Goal: Information Seeking & Learning: Learn about a topic

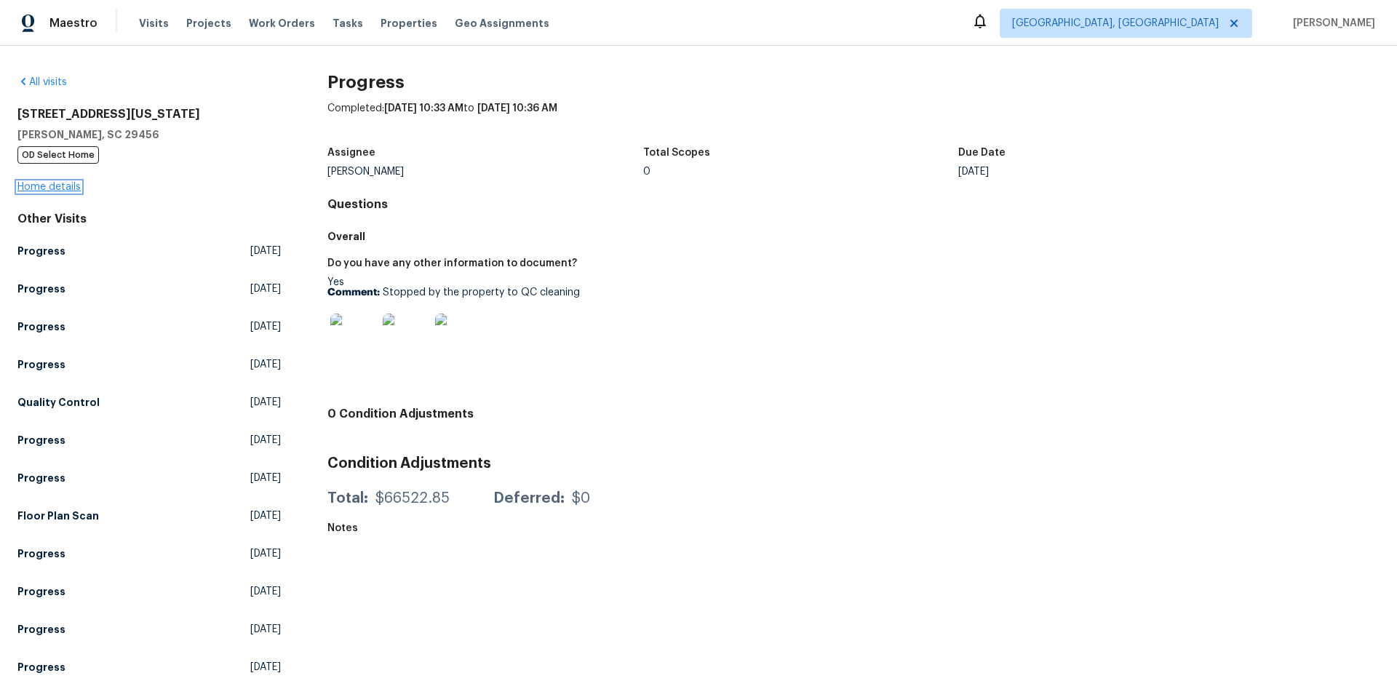
click at [47, 185] on link "Home details" at bounding box center [48, 187] width 63 height 10
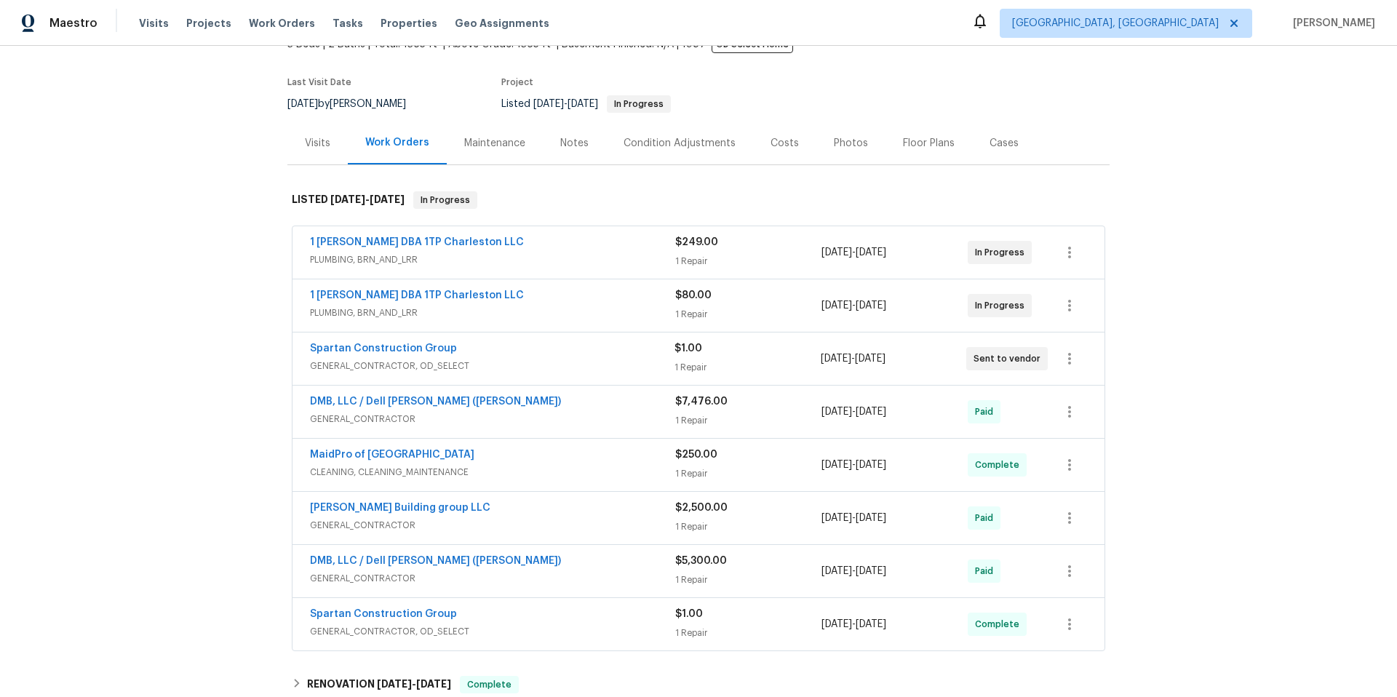
scroll to position [73, 0]
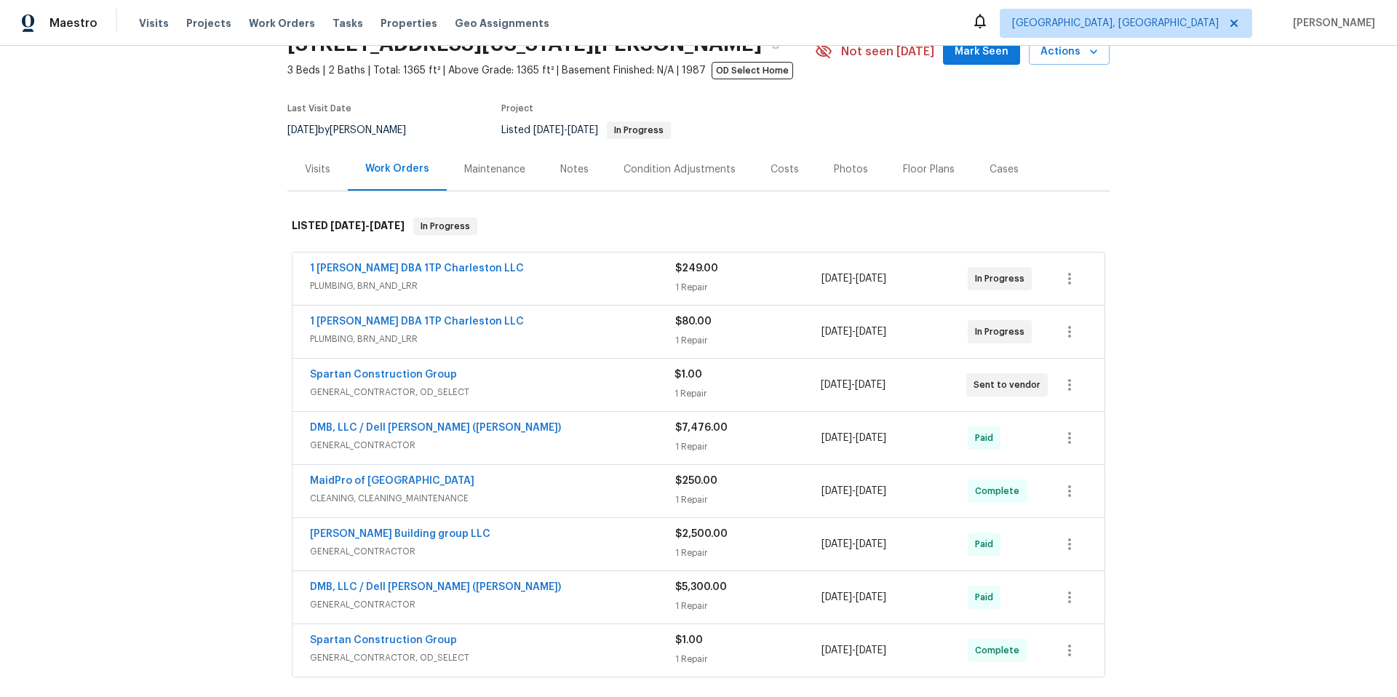
click at [756, 281] on div "1 Repair" at bounding box center [748, 287] width 146 height 15
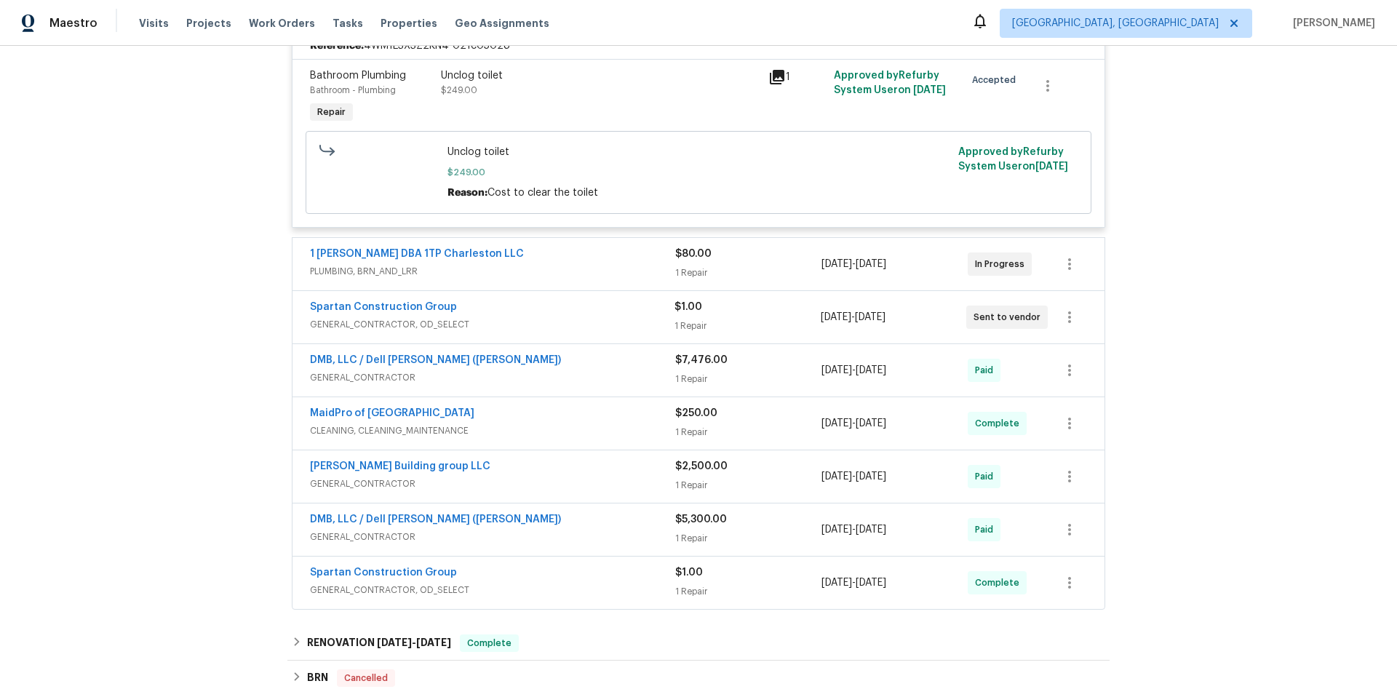
scroll to position [452, 0]
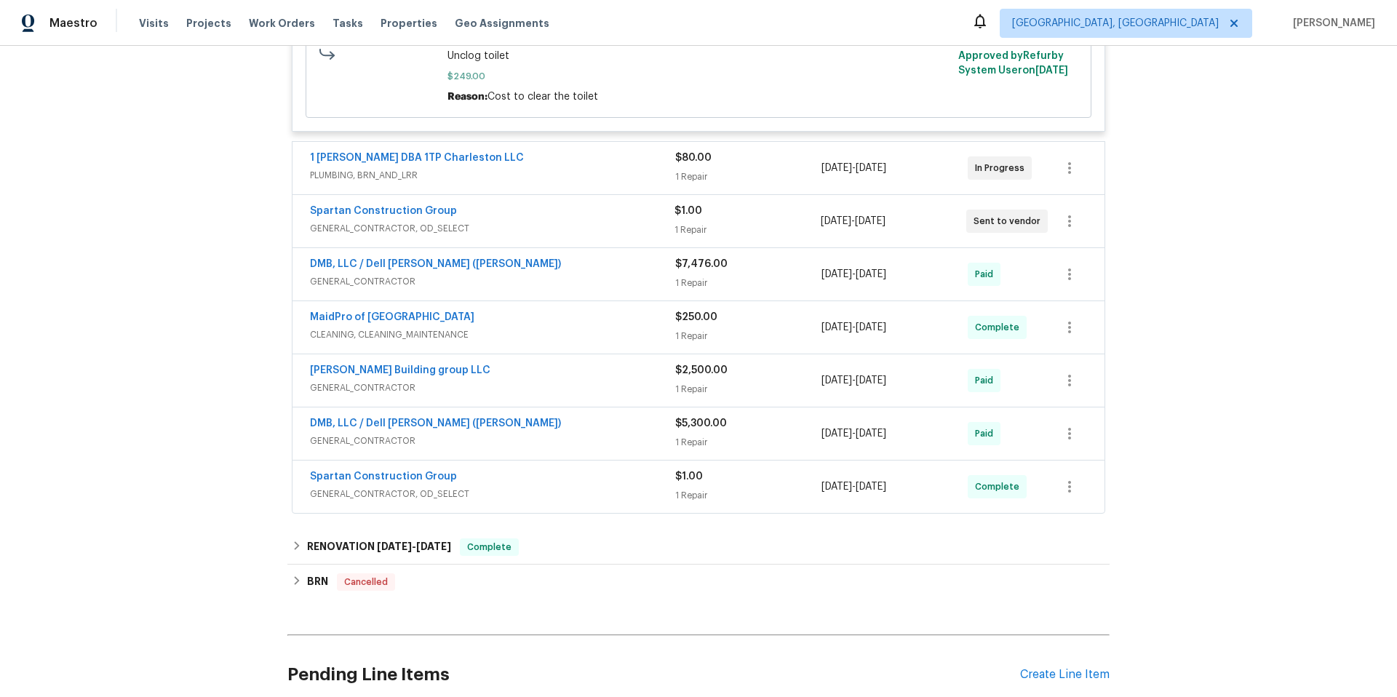
click at [760, 192] on div "1 [PERSON_NAME] DBA 1TP Charleston LLC PLUMBING, BRN_AND_LRR $80.00 1 Repair [D…" at bounding box center [698, 168] width 812 height 52
click at [770, 183] on div "1 Repair" at bounding box center [748, 177] width 146 height 15
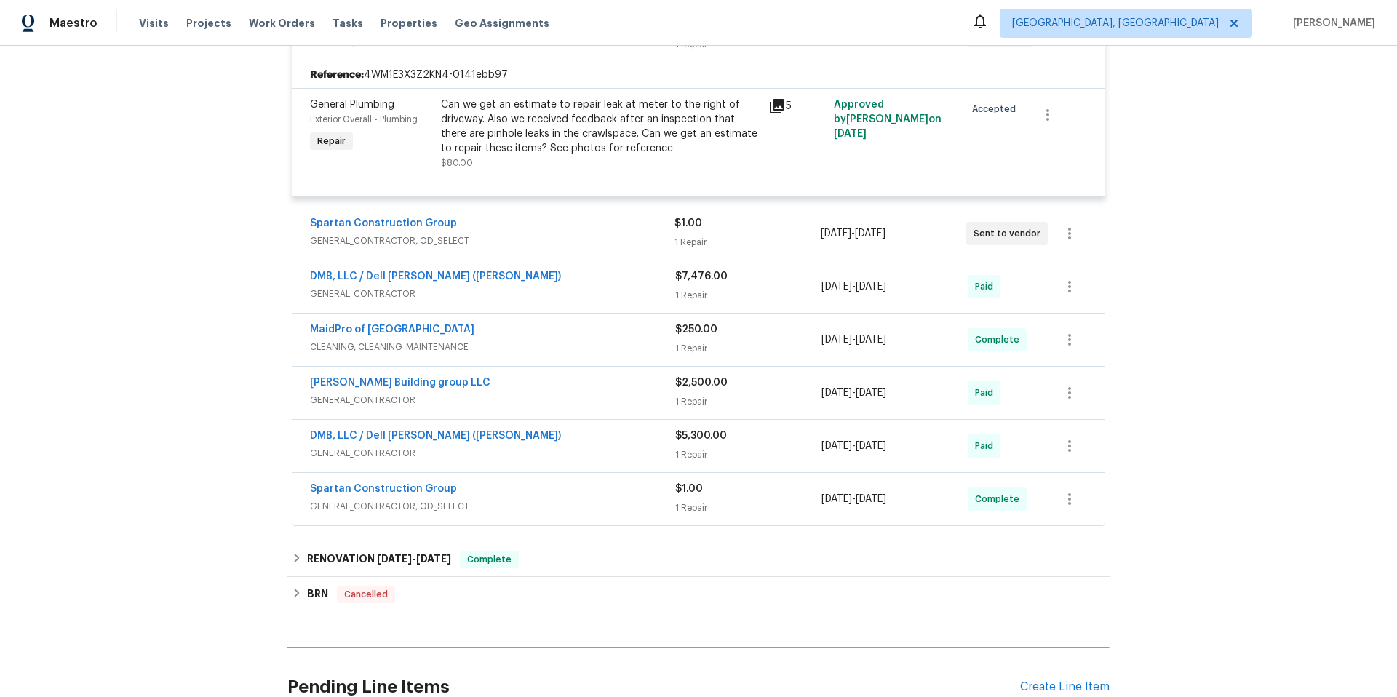
scroll to position [586, 0]
click at [768, 212] on div "Spartan Construction Group GENERAL_CONTRACTOR, OD_SELECT $1.00 1 Repair [DATE] …" at bounding box center [698, 233] width 812 height 52
click at [766, 281] on div "$7,476.00" at bounding box center [748, 275] width 146 height 15
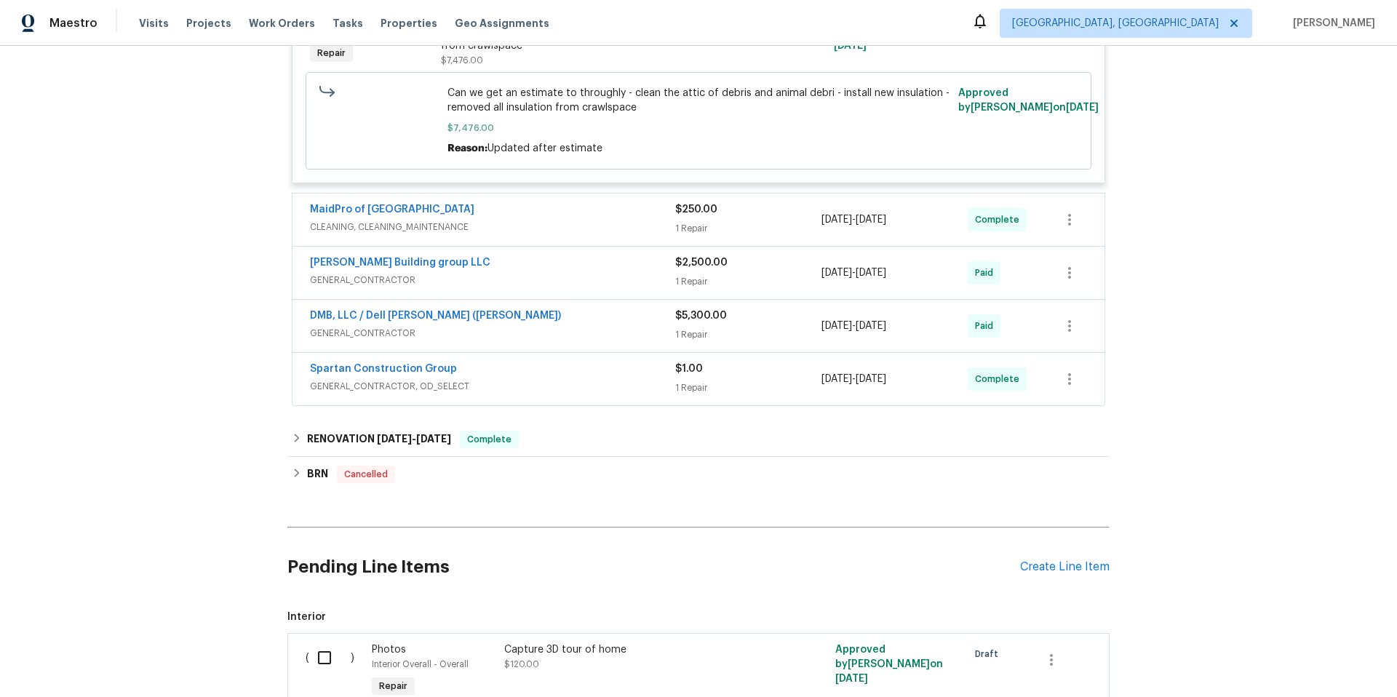
scroll to position [943, 0]
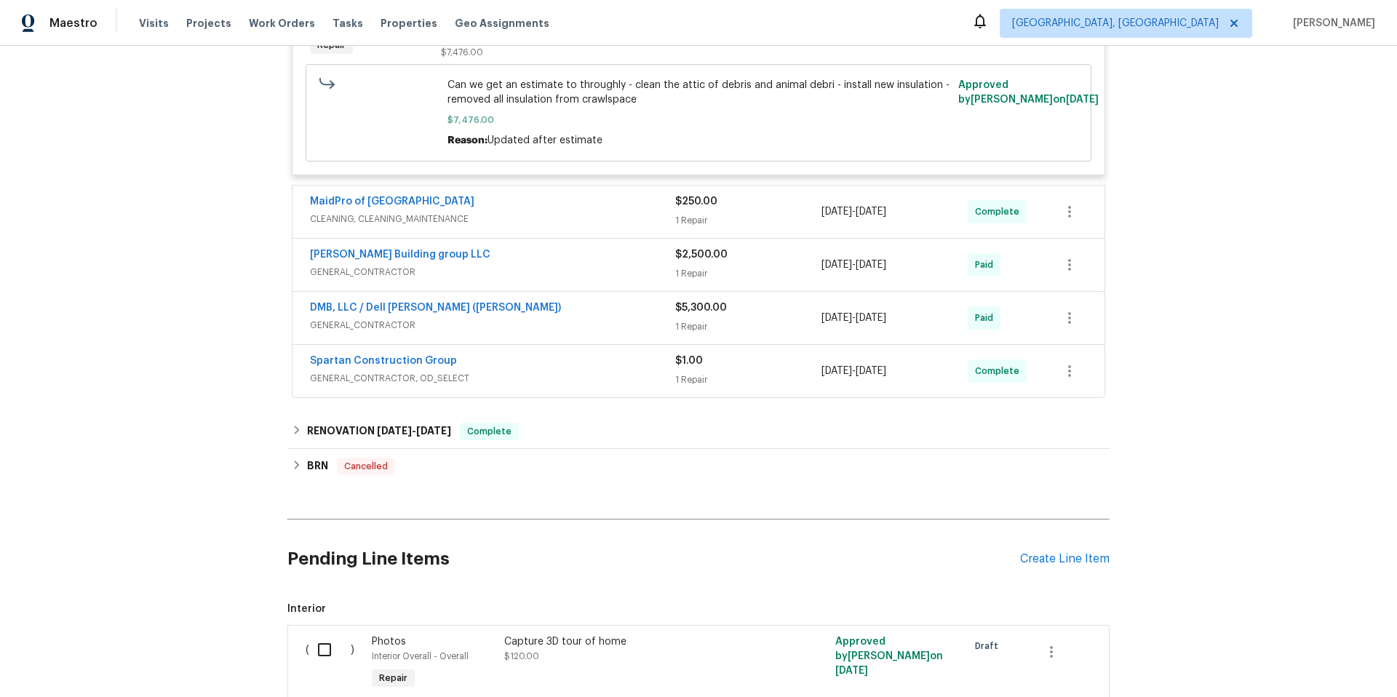
click at [763, 261] on div "$2,500.00" at bounding box center [748, 254] width 146 height 15
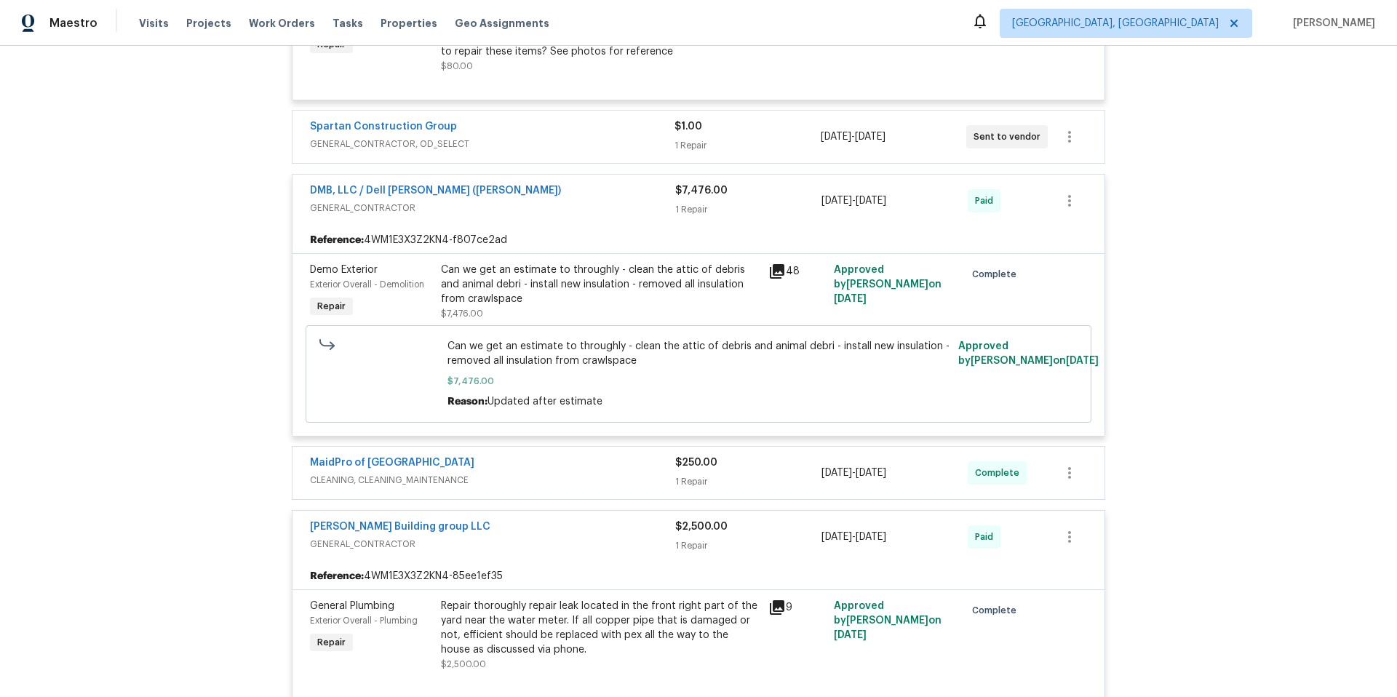
scroll to position [0, 0]
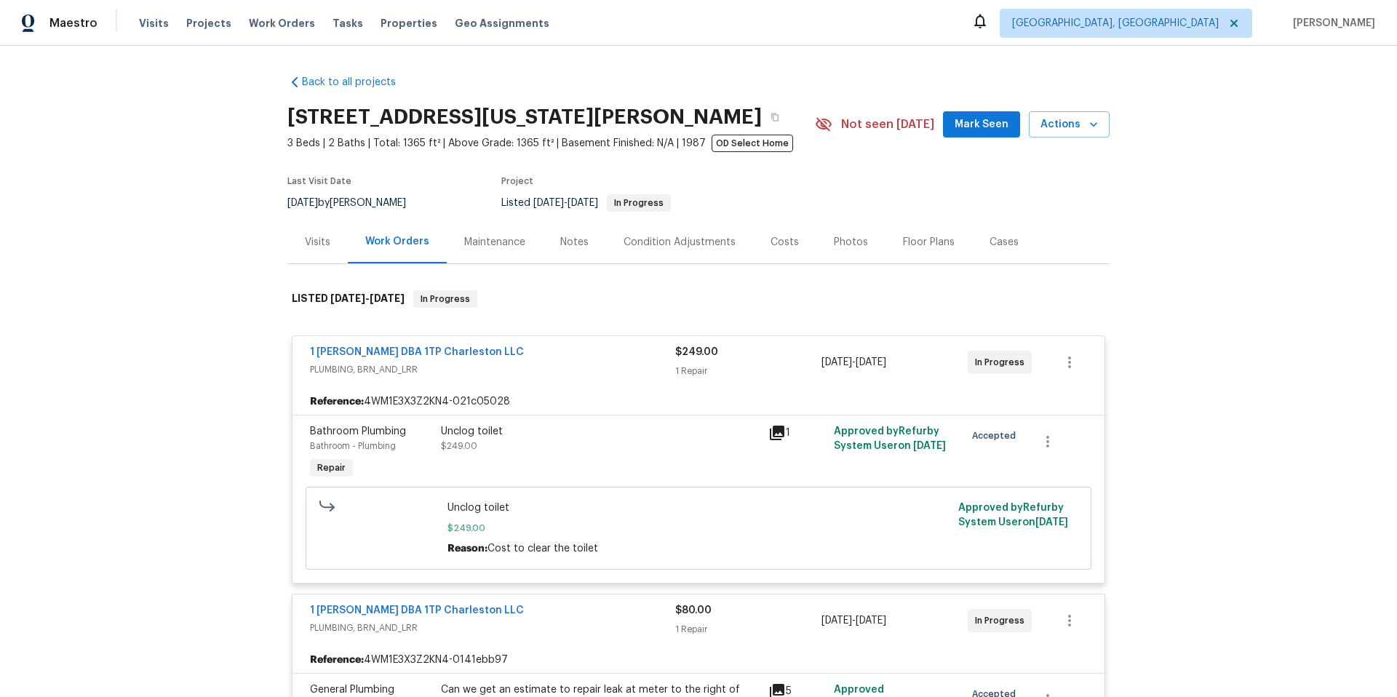
click at [789, 239] on div "Costs" at bounding box center [784, 241] width 63 height 43
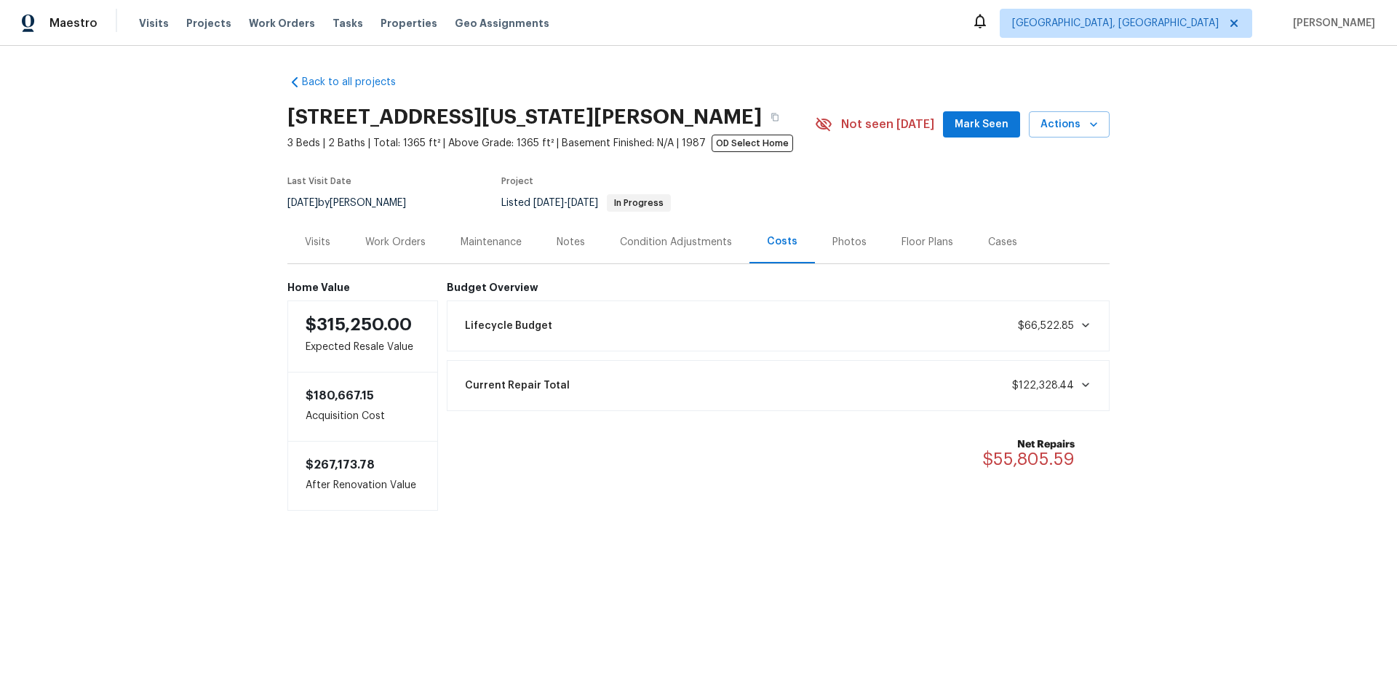
click at [1074, 385] on span at bounding box center [1082, 385] width 17 height 12
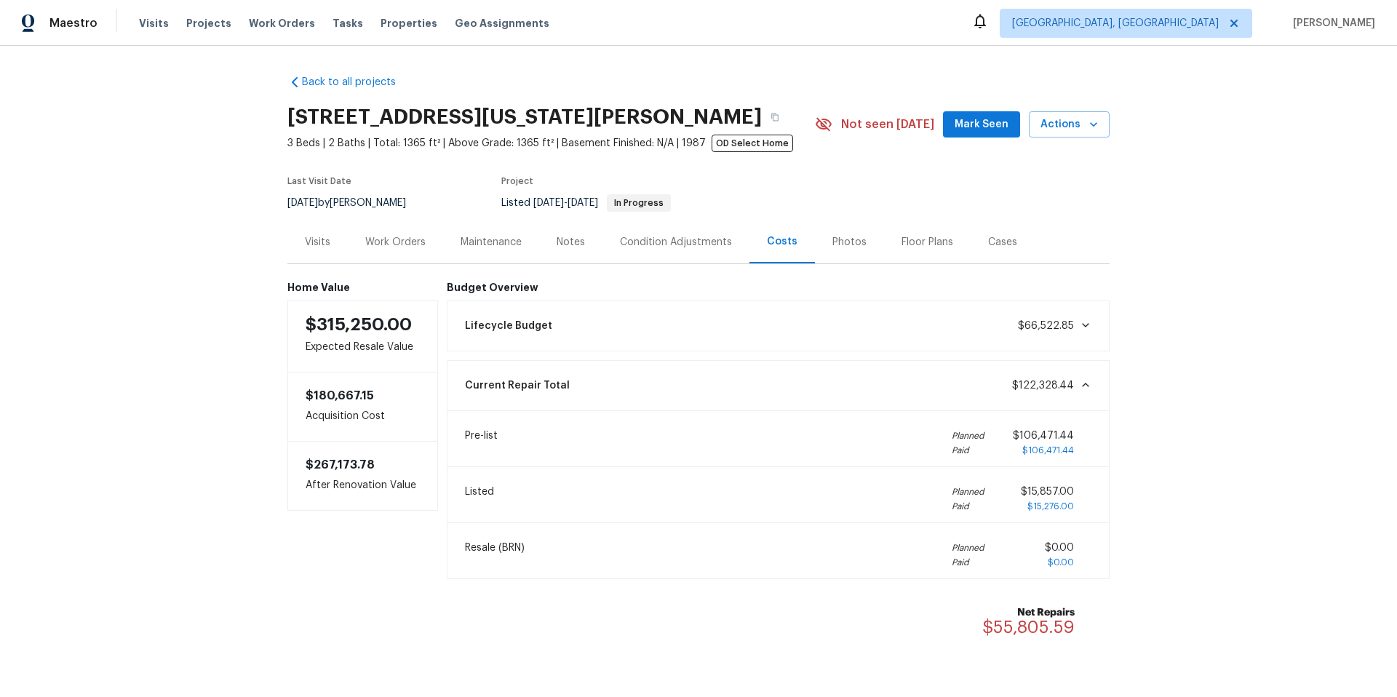
click at [1054, 325] on span "$66,522.85" at bounding box center [1046, 326] width 56 height 10
